Goal: Task Accomplishment & Management: Use online tool/utility

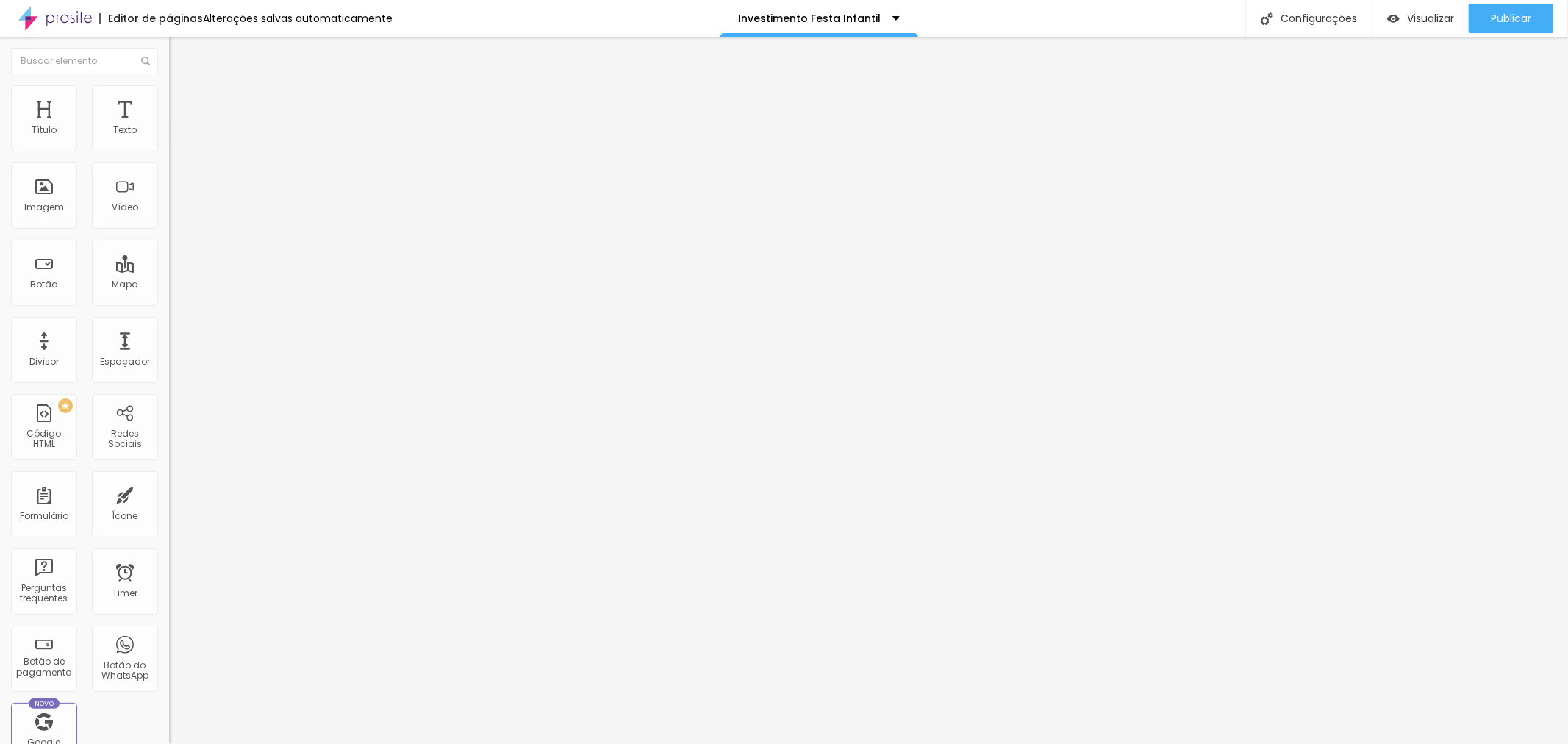
click at [169, 151] on img at bounding box center [173, 150] width 9 height 9
click at [169, 146] on div "Éh só um bolinho" at bounding box center [253, 133] width 169 height 25
click at [169, 149] on span at bounding box center [173, 151] width 9 height 12
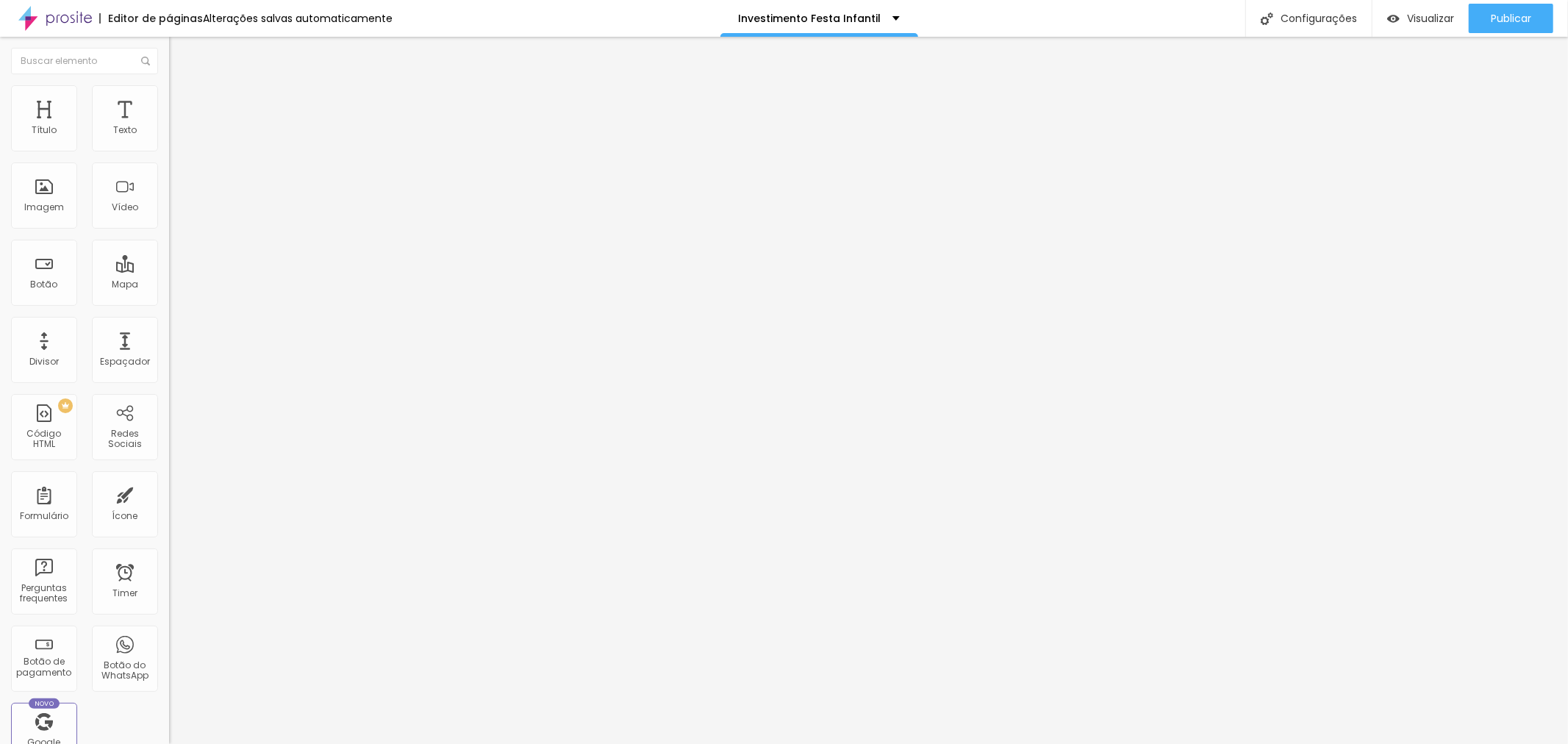
click at [169, 157] on span at bounding box center [173, 151] width 9 height 12
click at [169, 146] on div "Éh só um bolinho" at bounding box center [253, 133] width 169 height 25
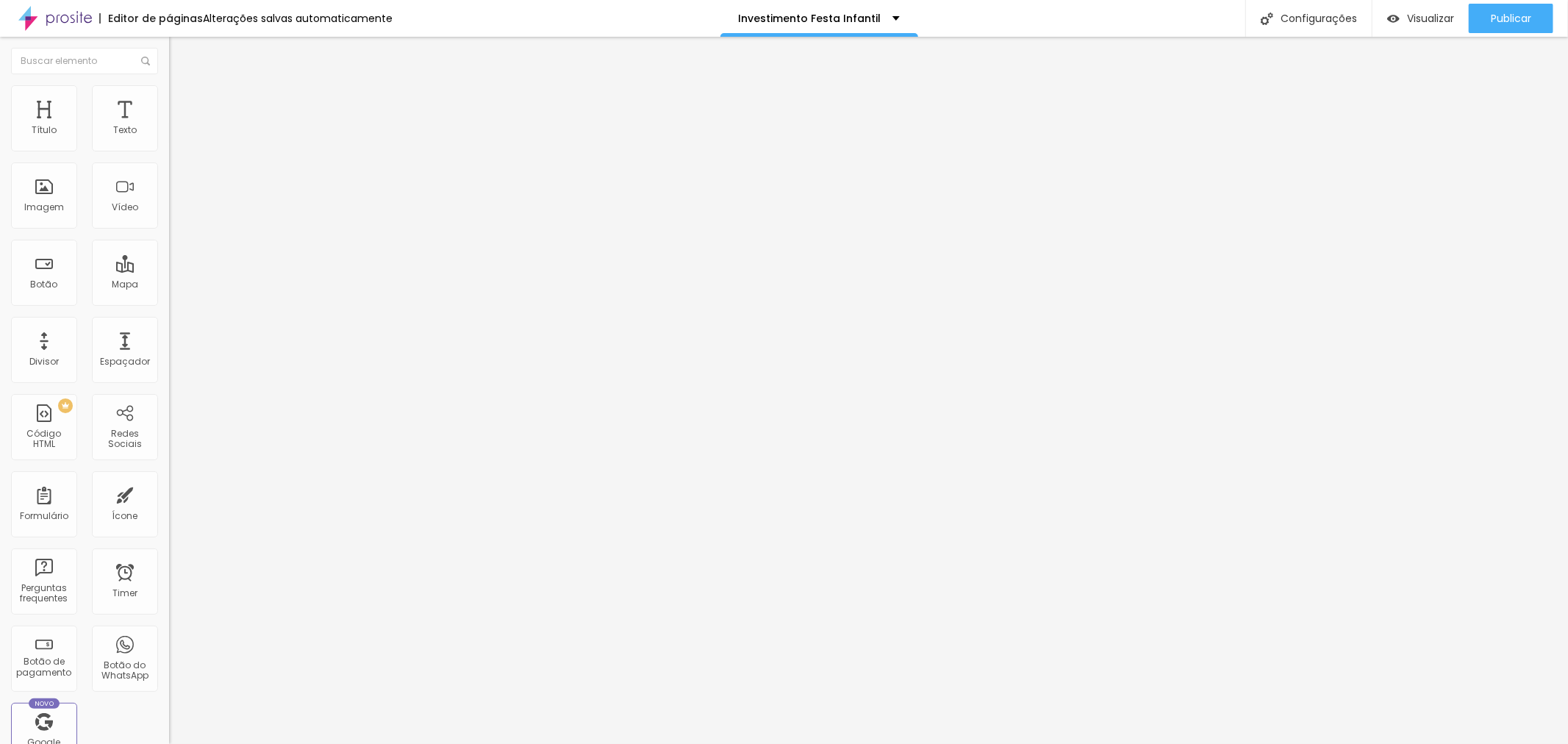
drag, startPoint x: 828, startPoint y: 156, endPoint x: 831, endPoint y: 146, distance: 10.4
type input "Éba! Vai ter Festa!!!"
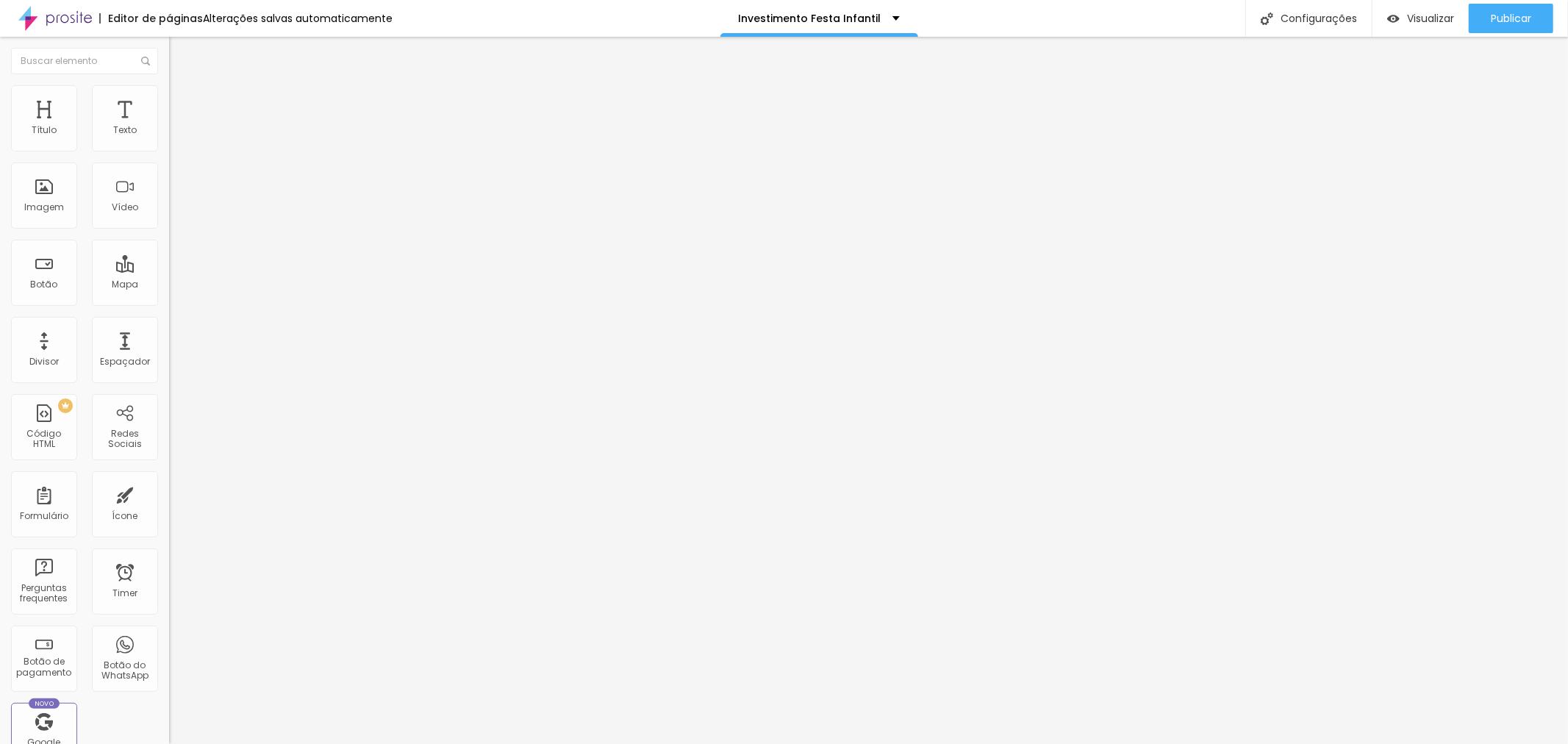
type input "R$ 1.490,00"
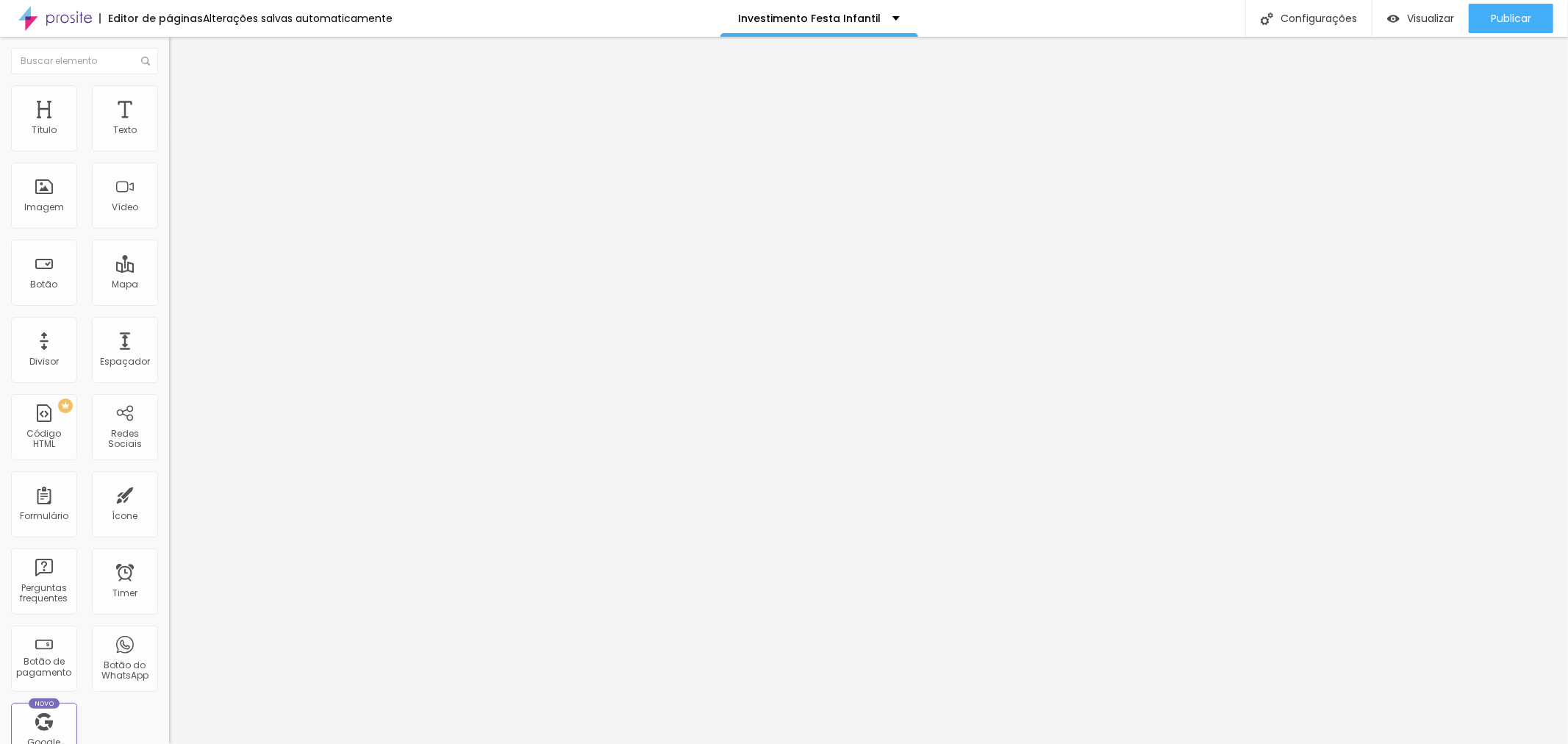
drag, startPoint x: 850, startPoint y: 292, endPoint x: 868, endPoint y: 283, distance: 20.1
type textarea "Cobertura completa do evento!"
drag, startPoint x: 861, startPoint y: 409, endPoint x: 916, endPoint y: 408, distance: 55.0
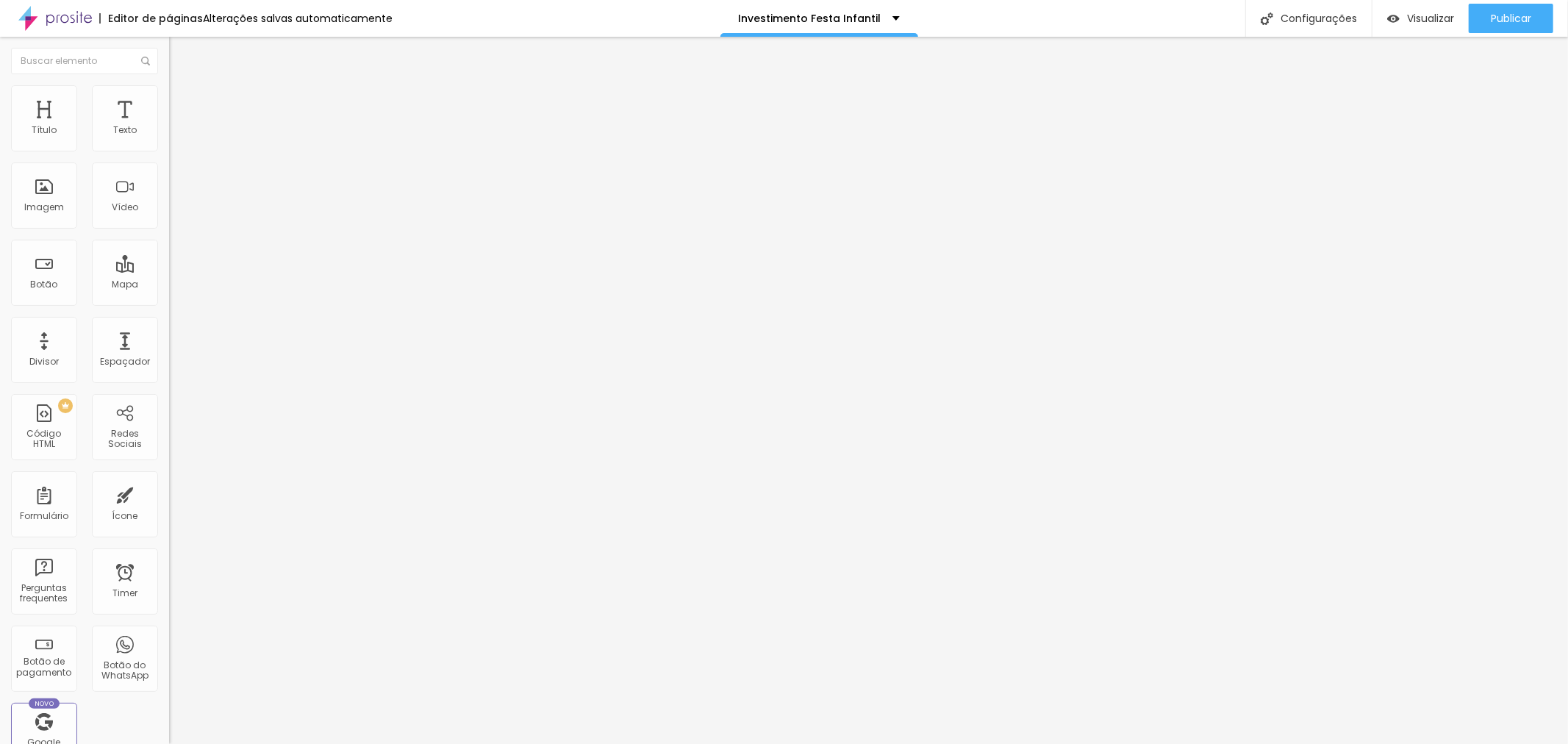
drag, startPoint x: 761, startPoint y: 420, endPoint x: 775, endPoint y: 364, distance: 57.7
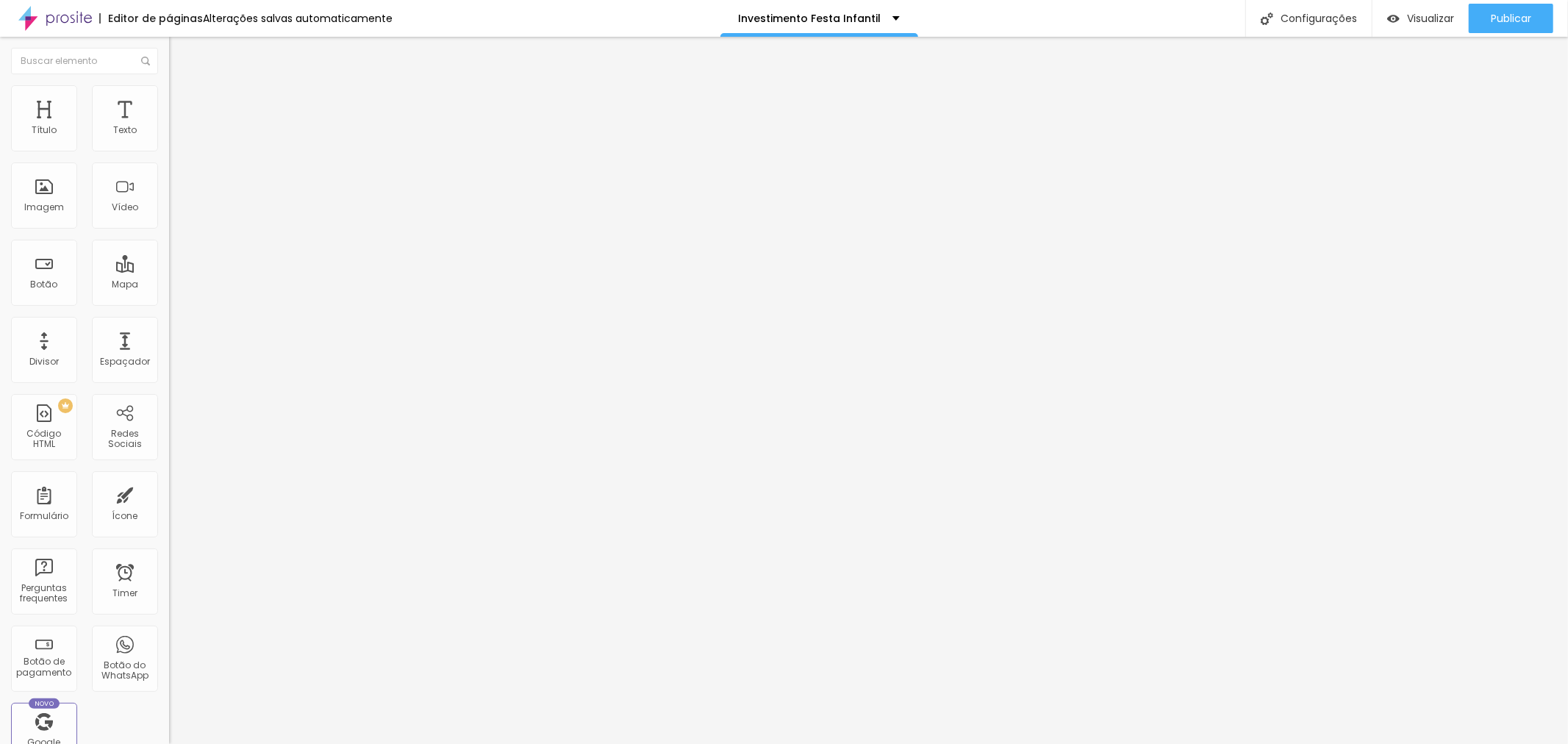
click at [1495, 7] on div "Publicar" at bounding box center [1510, 18] width 40 height 30
click at [1435, 12] on span "Visualizar" at bounding box center [1430, 18] width 47 height 12
